Goal: Task Accomplishment & Management: Use online tool/utility

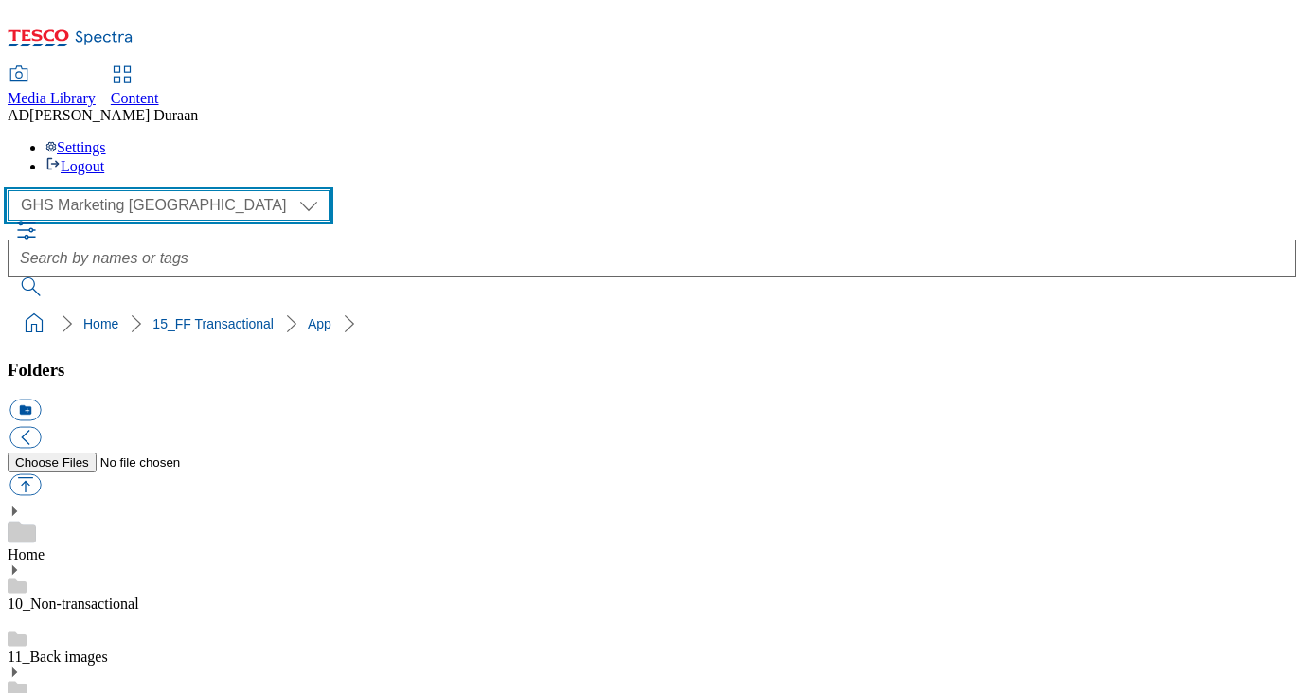
click at [187, 190] on select "Clubcard Marketing Dotcom UK GHS Marketing UK GHS Product UK GHS ROI iGHS Marke…" at bounding box center [169, 205] width 322 height 30
select select "flare-ghs-roi"
click at [13, 190] on select "Clubcard Marketing Dotcom UK GHS Marketing UK GHS Product UK GHS ROI iGHS Marke…" at bounding box center [169, 205] width 322 height 30
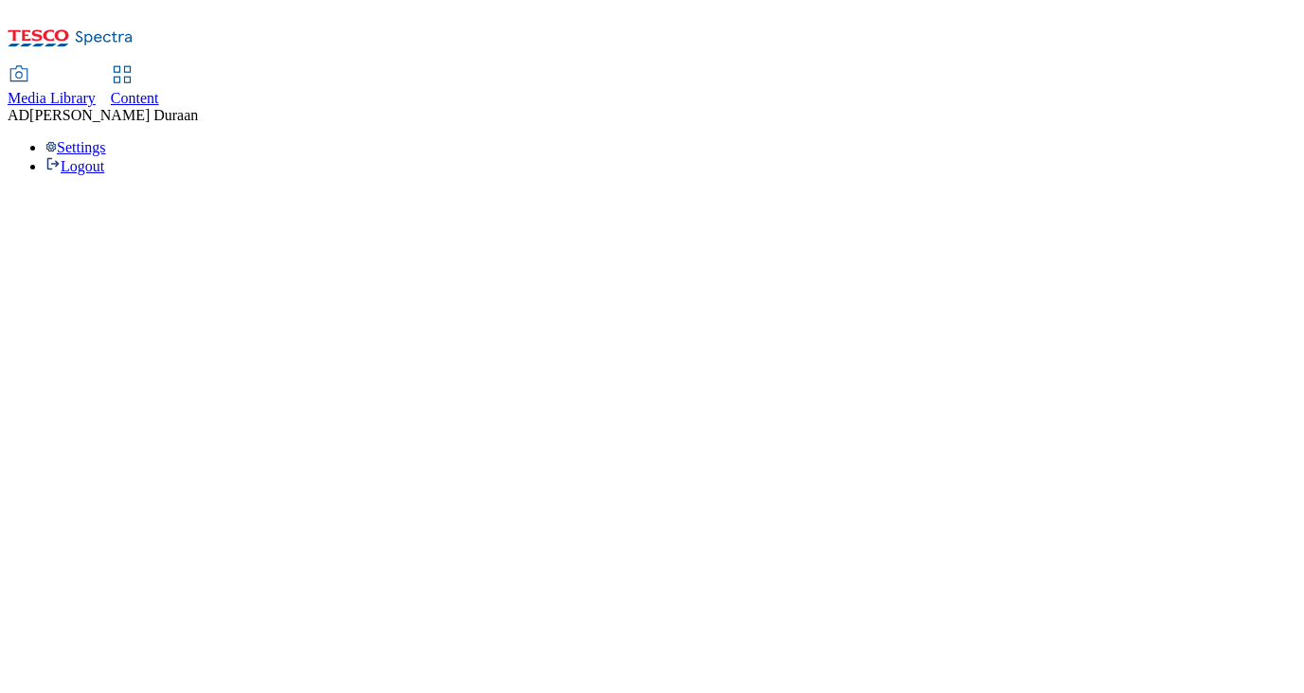
select select "flare-ghs-roi"
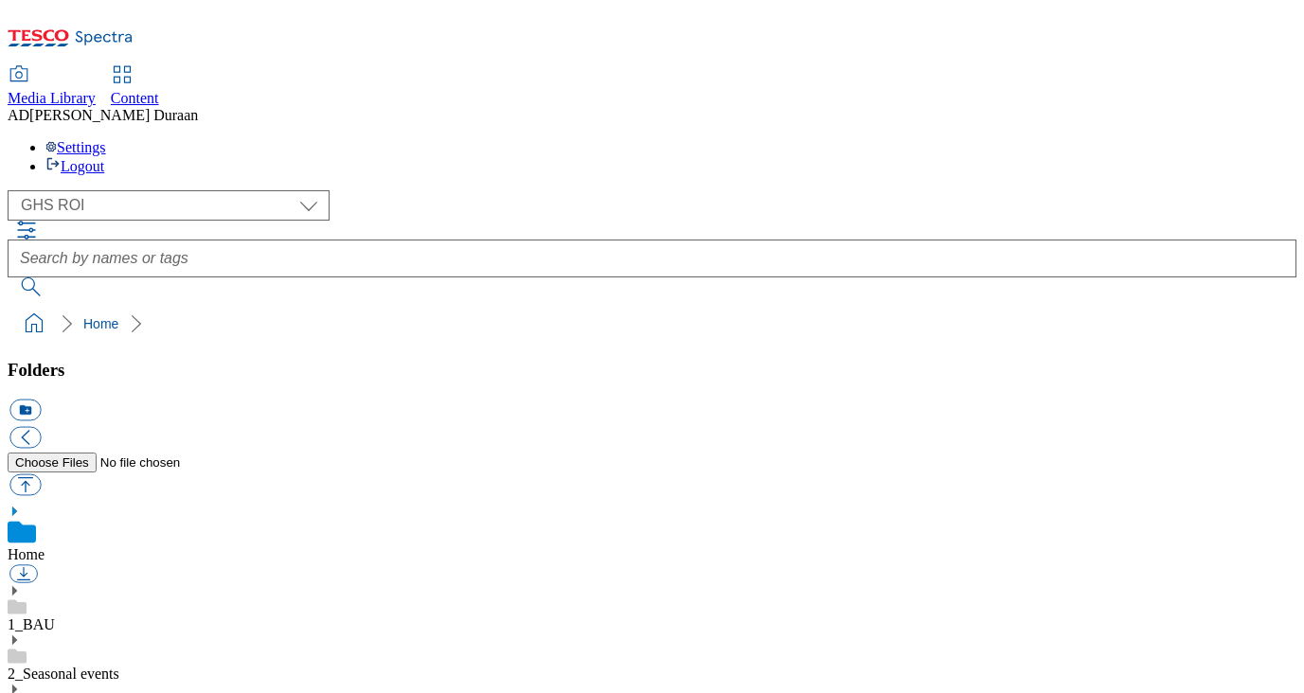
scroll to position [3, 0]
click at [149, 584] on div "1_BAU" at bounding box center [652, 608] width 1289 height 49
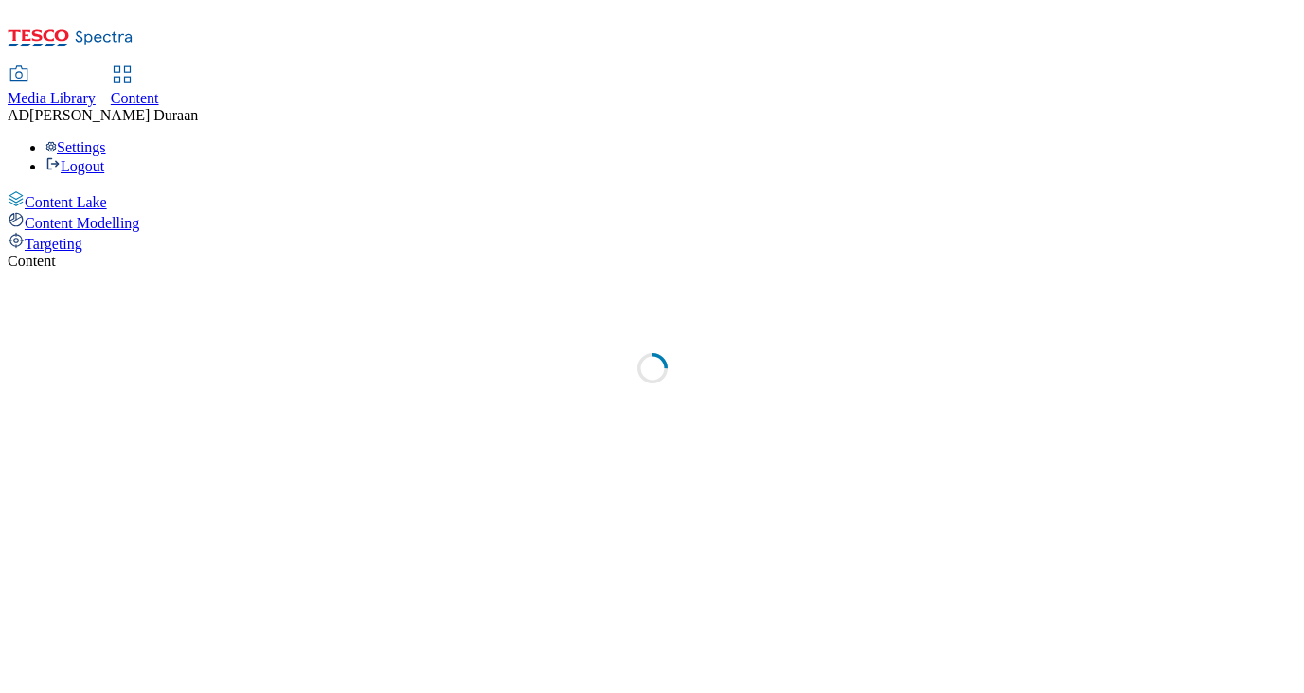
select select "ghs-[GEOGRAPHIC_DATA]"
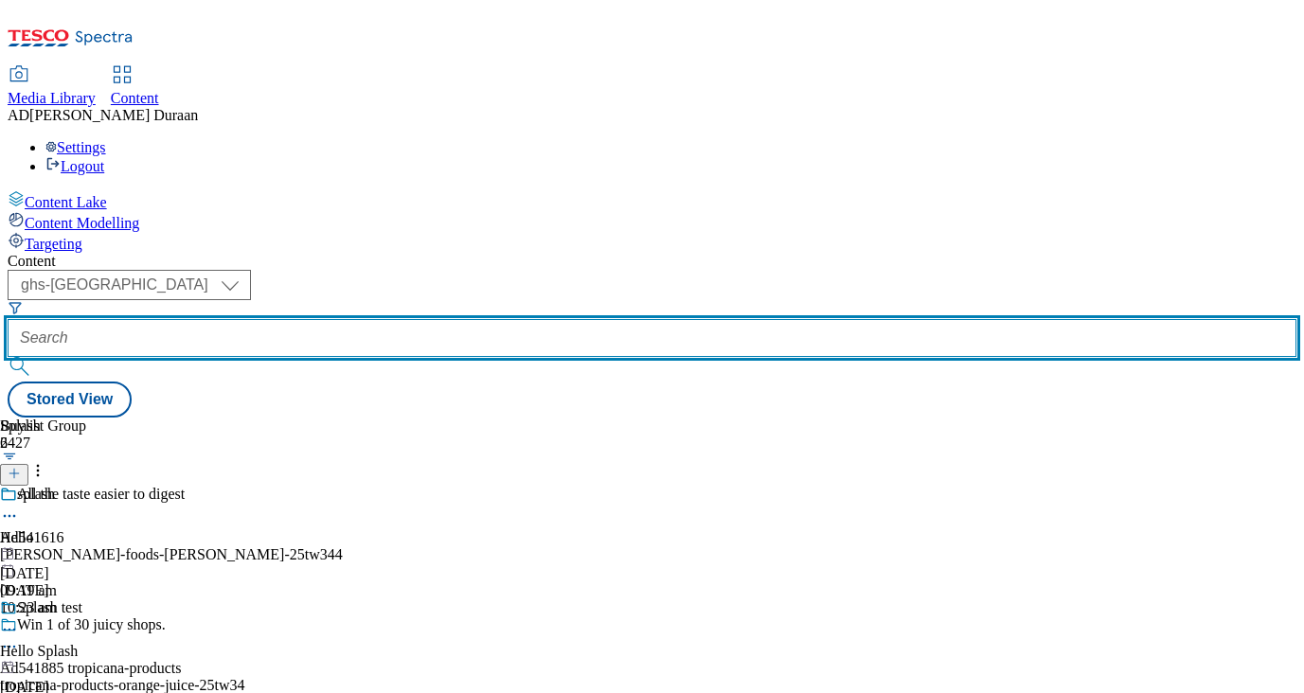
click at [445, 319] on input "text" at bounding box center [652, 338] width 1289 height 38
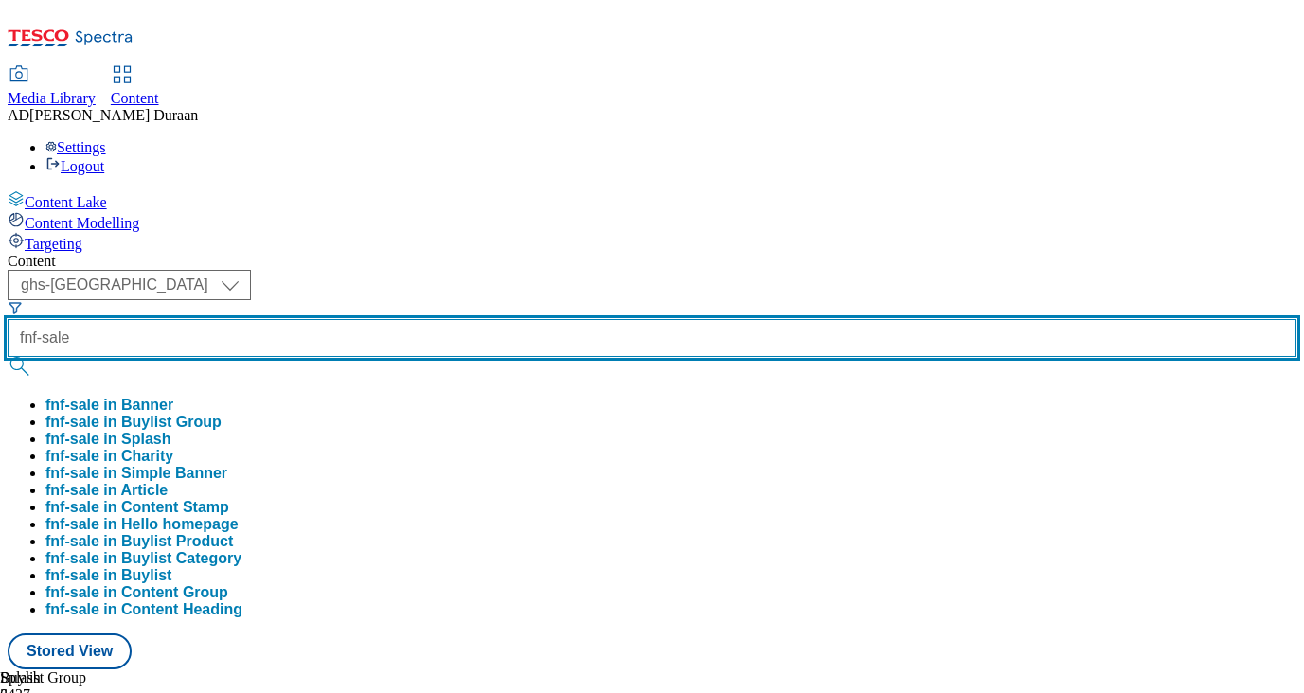
type input "fnf-sale"
click at [8, 357] on button "submit" at bounding box center [21, 366] width 27 height 19
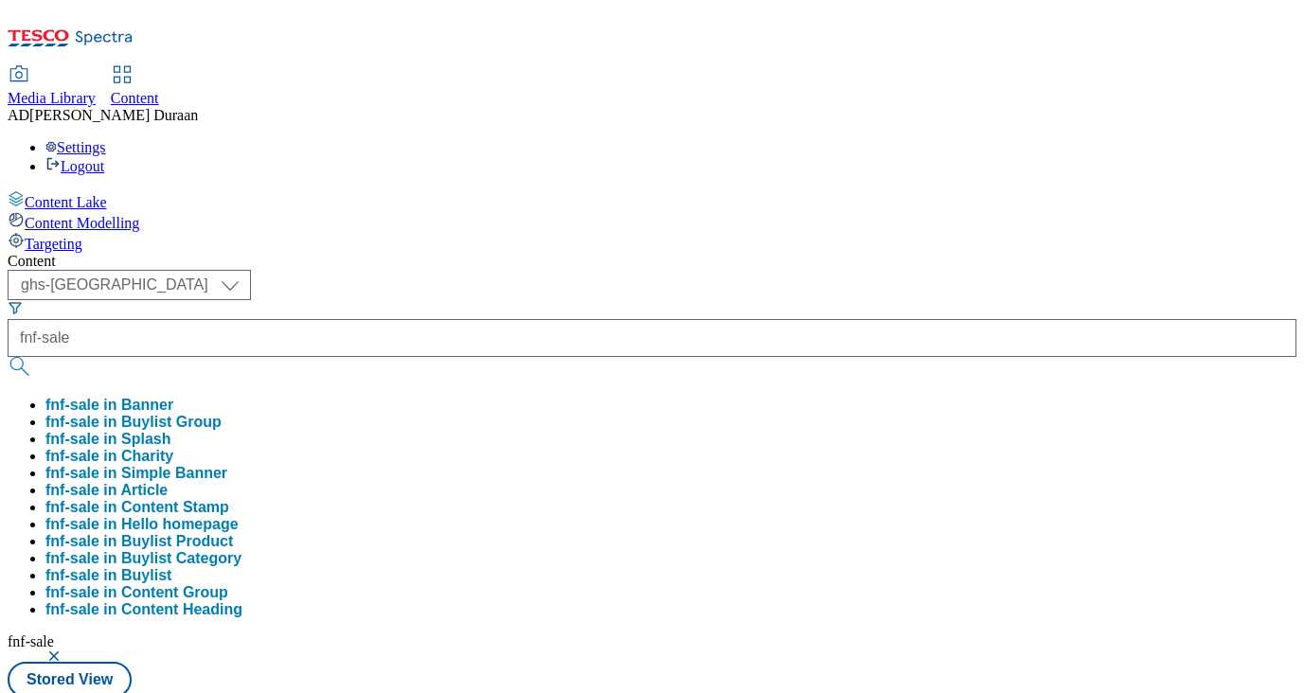
drag, startPoint x: 478, startPoint y: 79, endPoint x: 502, endPoint y: 241, distance: 164.6
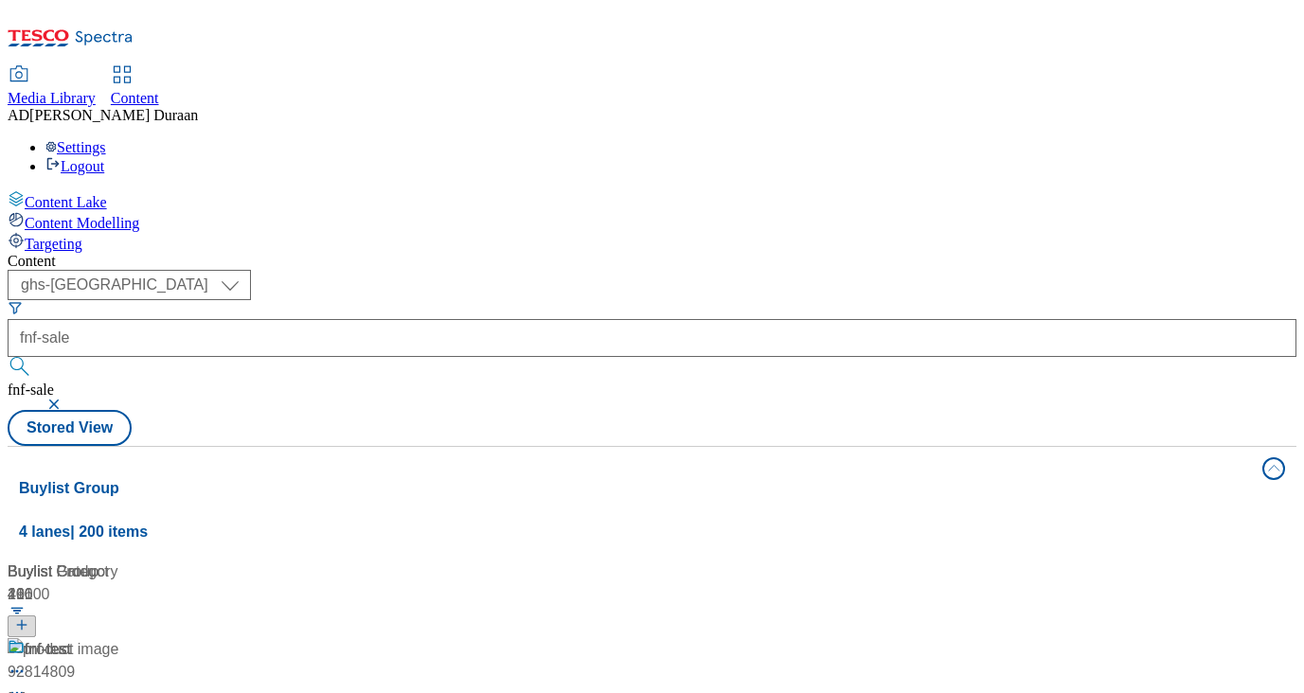
scroll to position [311, 0]
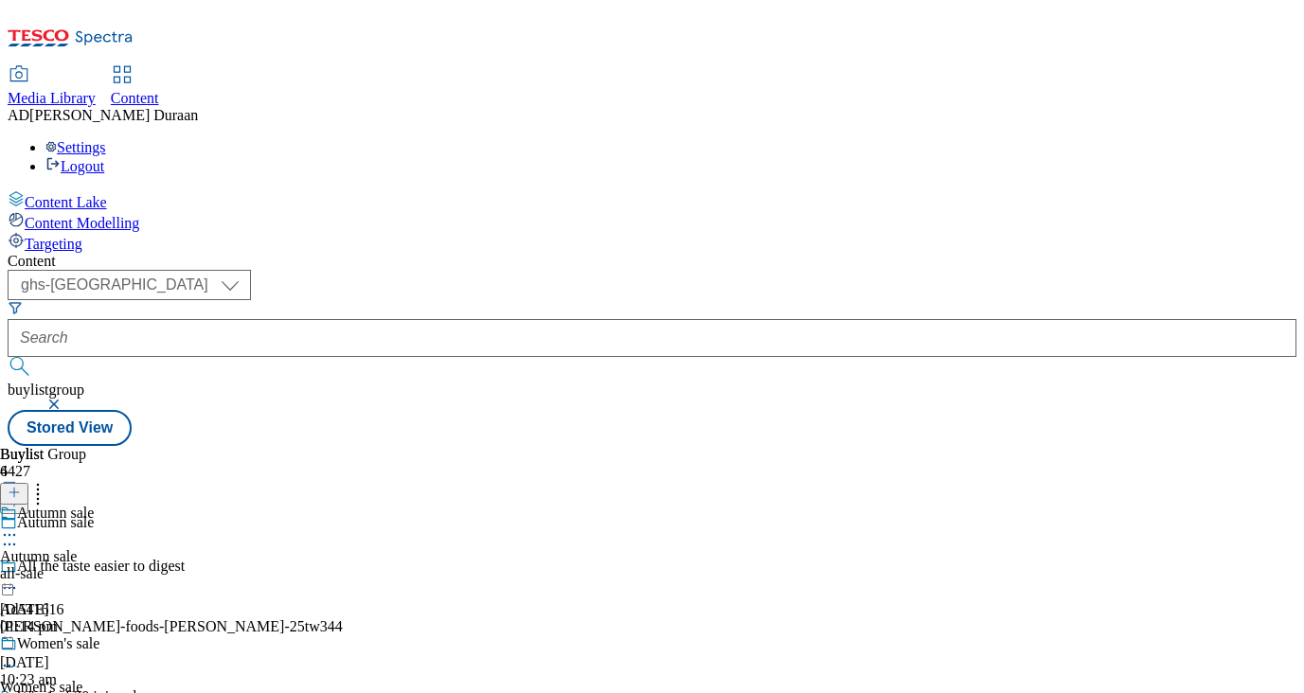
click at [19, 526] on icon at bounding box center [9, 535] width 19 height 19
